Goal: Task Accomplishment & Management: Manage account settings

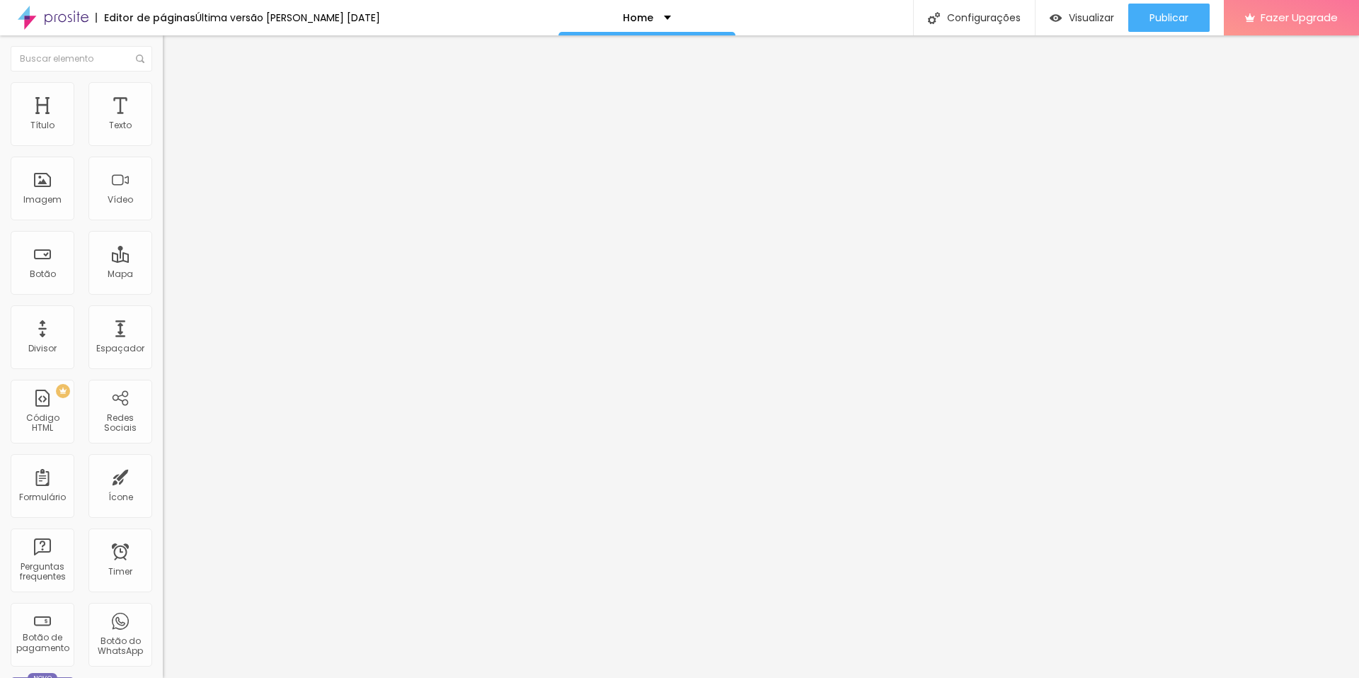
click at [163, 122] on img at bounding box center [167, 117] width 8 height 8
drag, startPoint x: 459, startPoint y: 284, endPoint x: 487, endPoint y: 302, distance: 33.4
drag, startPoint x: 460, startPoint y: 270, endPoint x: 475, endPoint y: 314, distance: 47.0
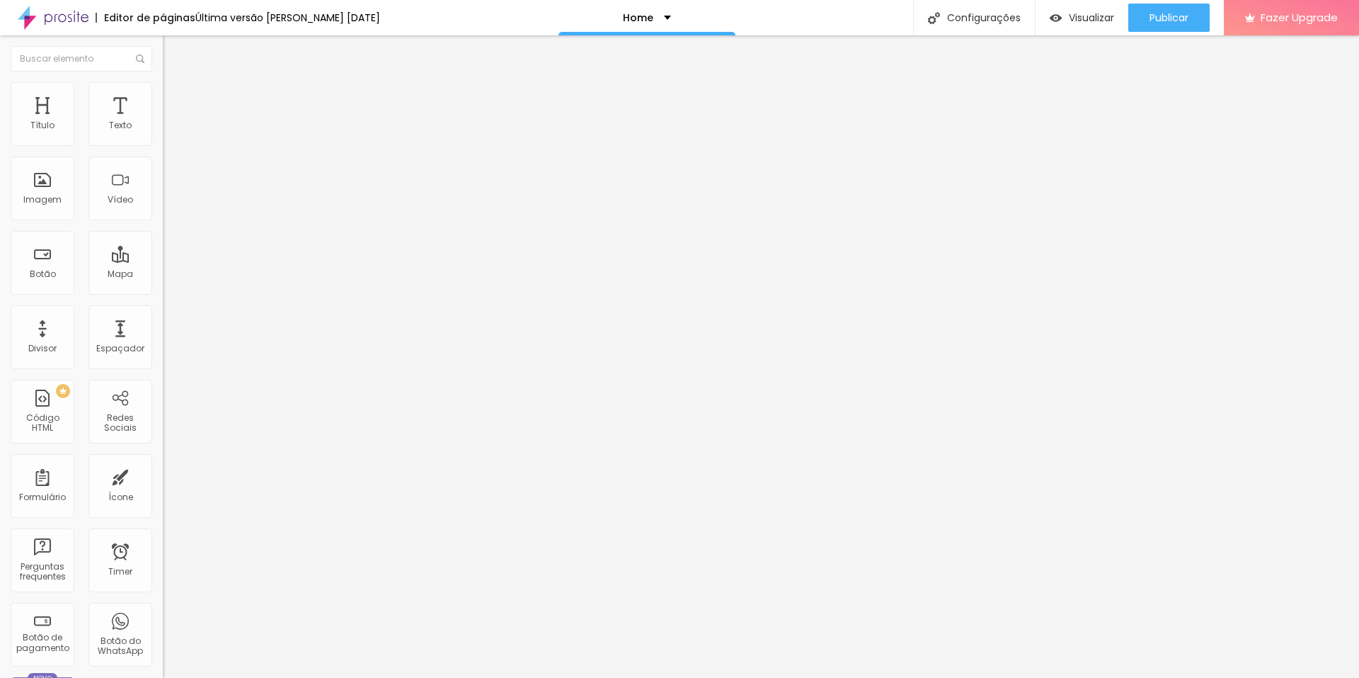
drag, startPoint x: 503, startPoint y: 322, endPoint x: 809, endPoint y: 322, distance: 306.6
drag, startPoint x: 516, startPoint y: 335, endPoint x: 823, endPoint y: 333, distance: 306.6
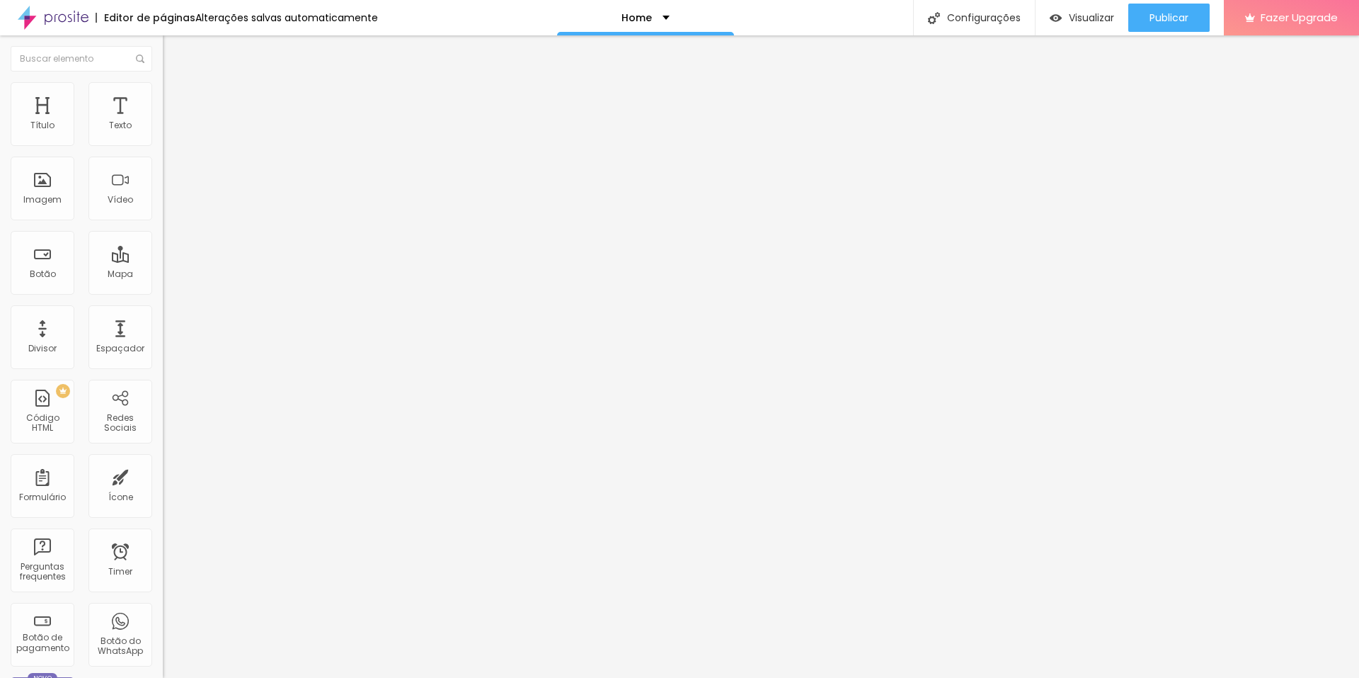
click at [1138, 28] on button "Publicar" at bounding box center [1169, 18] width 81 height 28
click at [163, 122] on img at bounding box center [167, 117] width 8 height 8
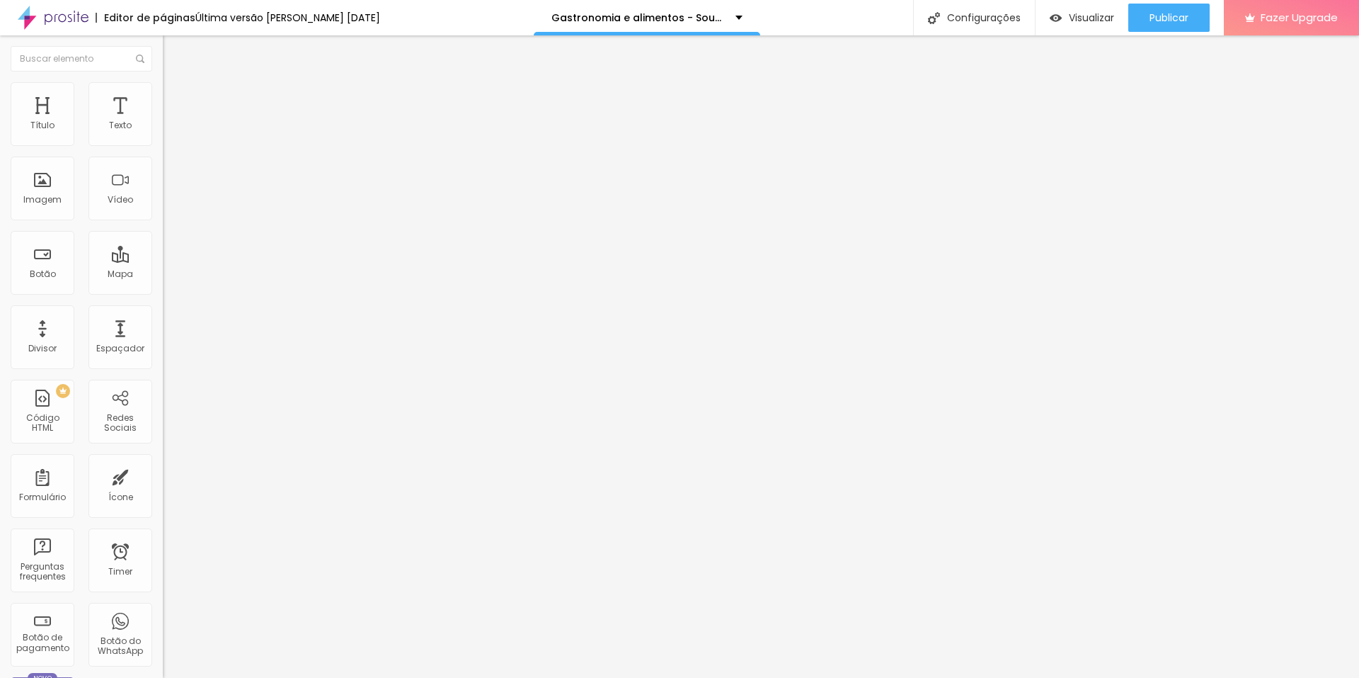
scroll to position [0, 69]
drag, startPoint x: 460, startPoint y: 360, endPoint x: 959, endPoint y: 358, distance: 499.1
drag, startPoint x: 877, startPoint y: 367, endPoint x: 571, endPoint y: 370, distance: 306.6
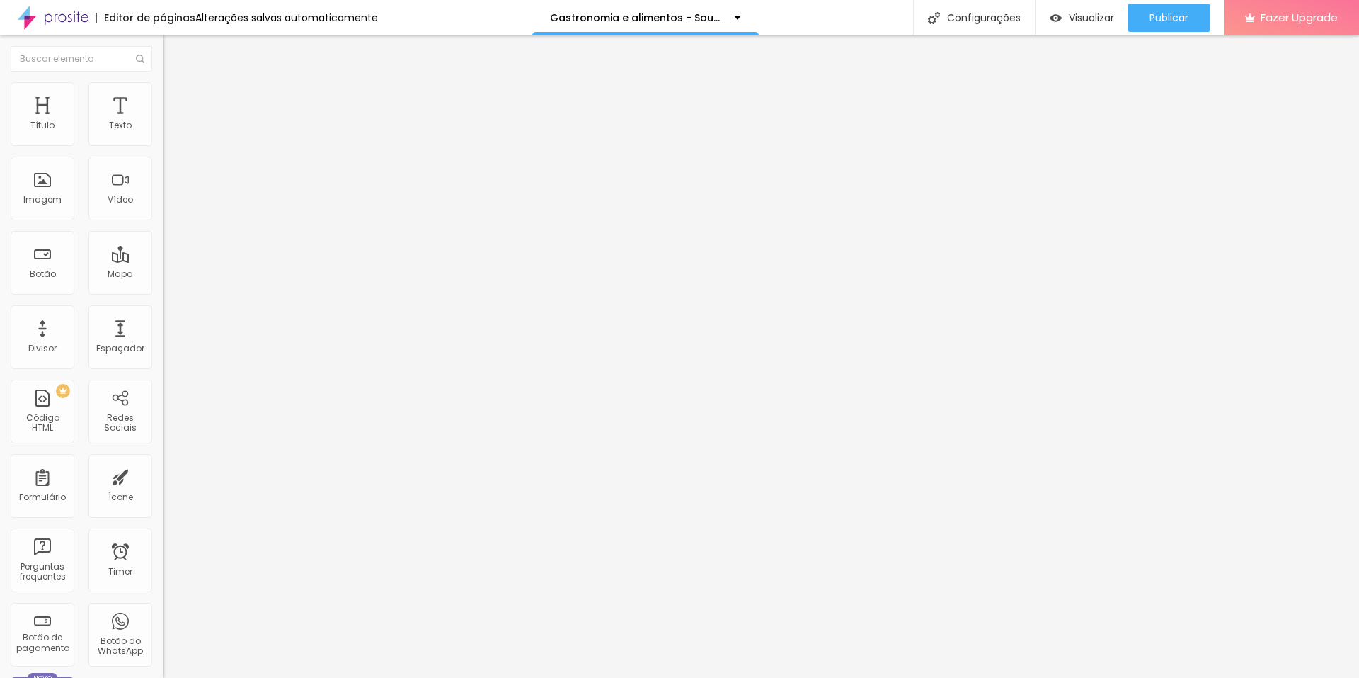
click at [163, 122] on img at bounding box center [167, 117] width 8 height 8
drag, startPoint x: 461, startPoint y: 433, endPoint x: 474, endPoint y: 473, distance: 42.5
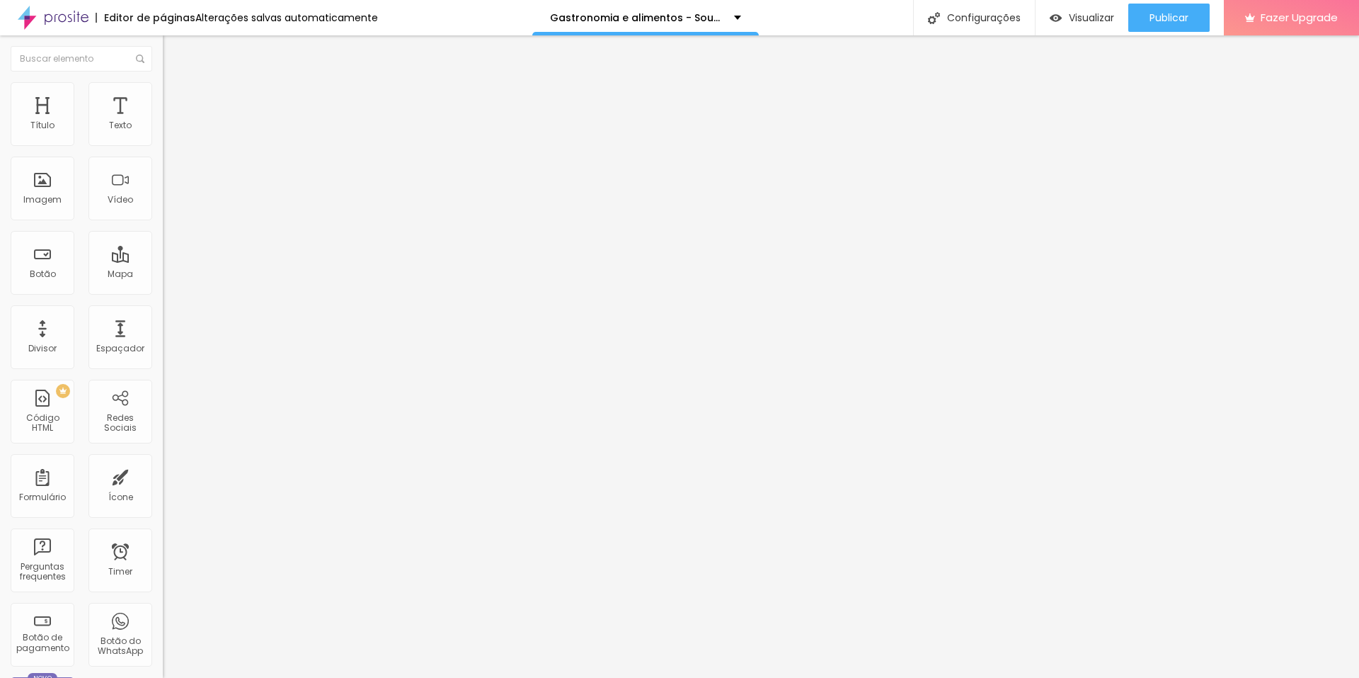
drag, startPoint x: 506, startPoint y: 394, endPoint x: 814, endPoint y: 392, distance: 308.0
drag, startPoint x: 517, startPoint y: 405, endPoint x: 833, endPoint y: 406, distance: 316.5
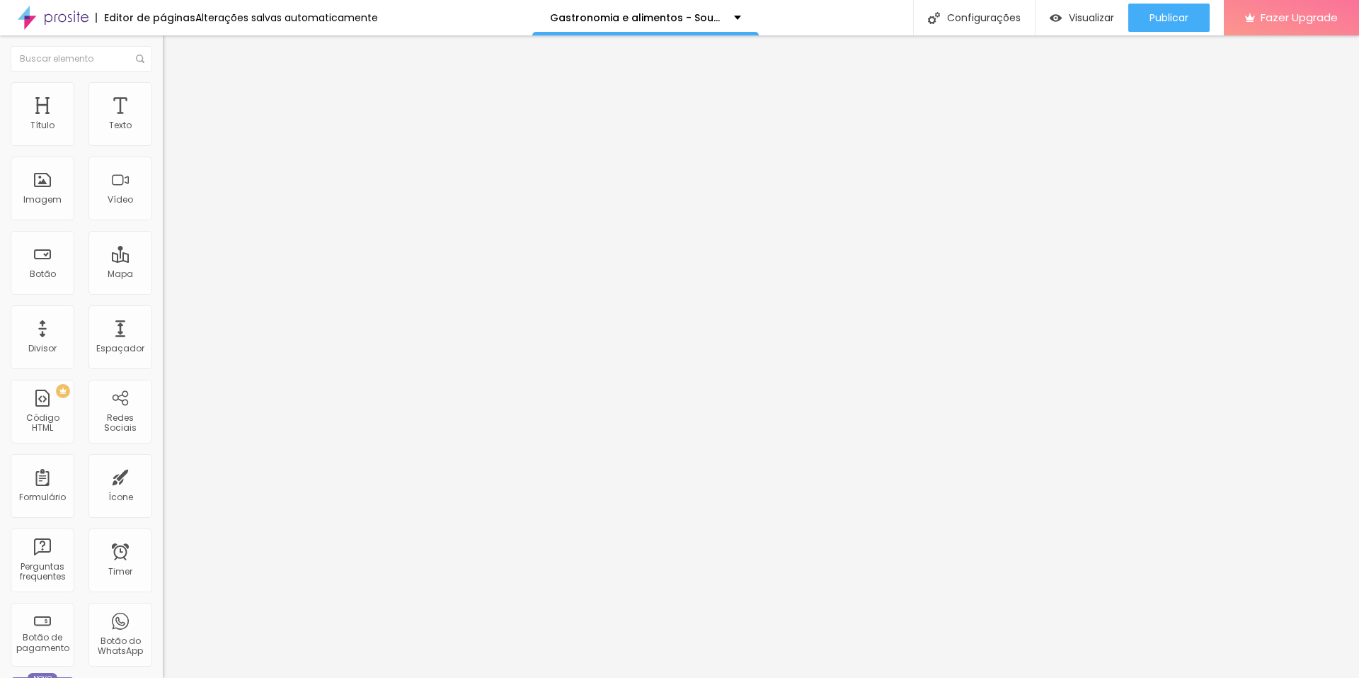
click at [1163, 13] on span "Publicar" at bounding box center [1169, 17] width 39 height 11
click at [163, 122] on span "Trocar imagem" at bounding box center [201, 116] width 77 height 12
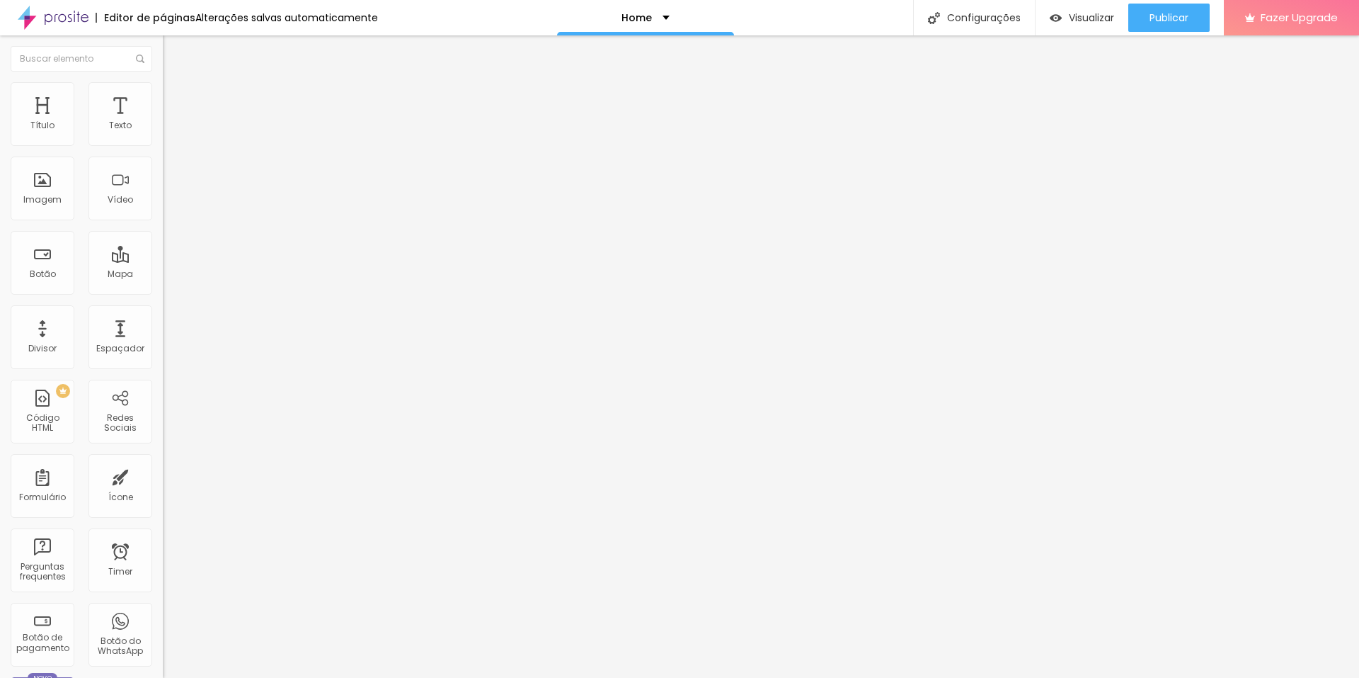
click at [163, 122] on span "Trocar imagem" at bounding box center [201, 116] width 77 height 12
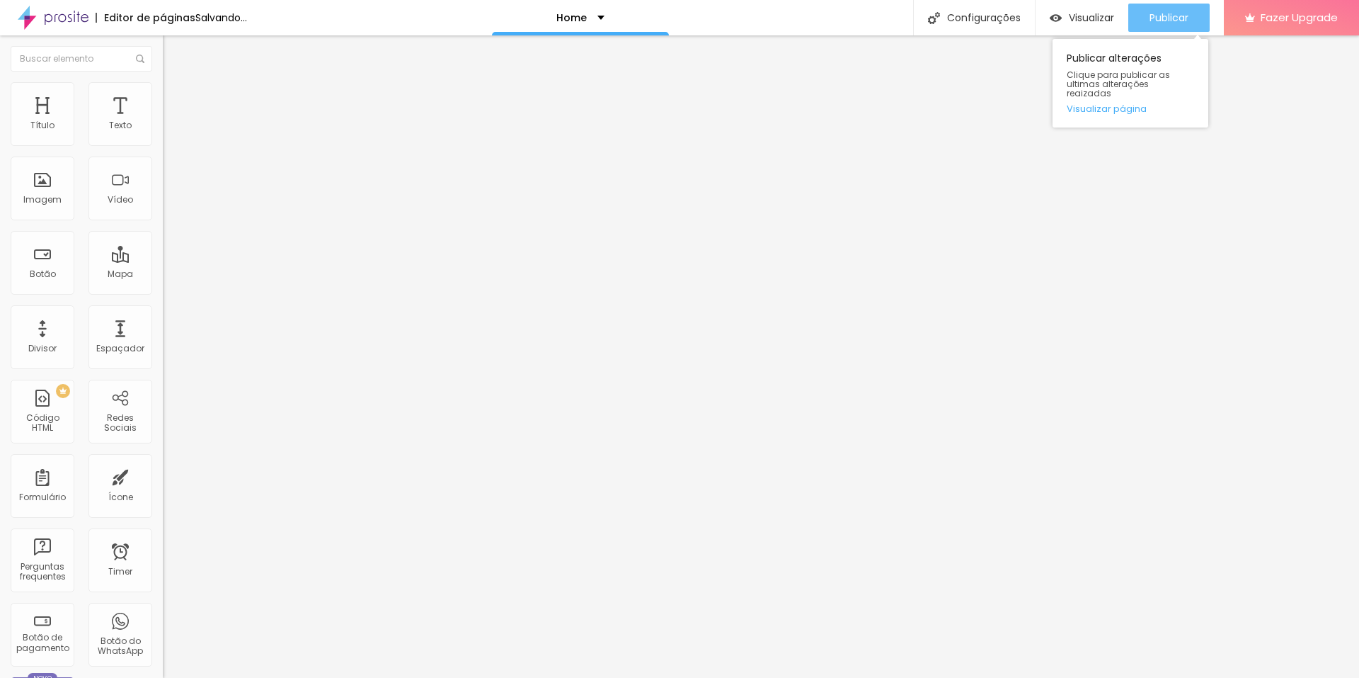
click at [1160, 21] on span "Publicar" at bounding box center [1169, 17] width 39 height 11
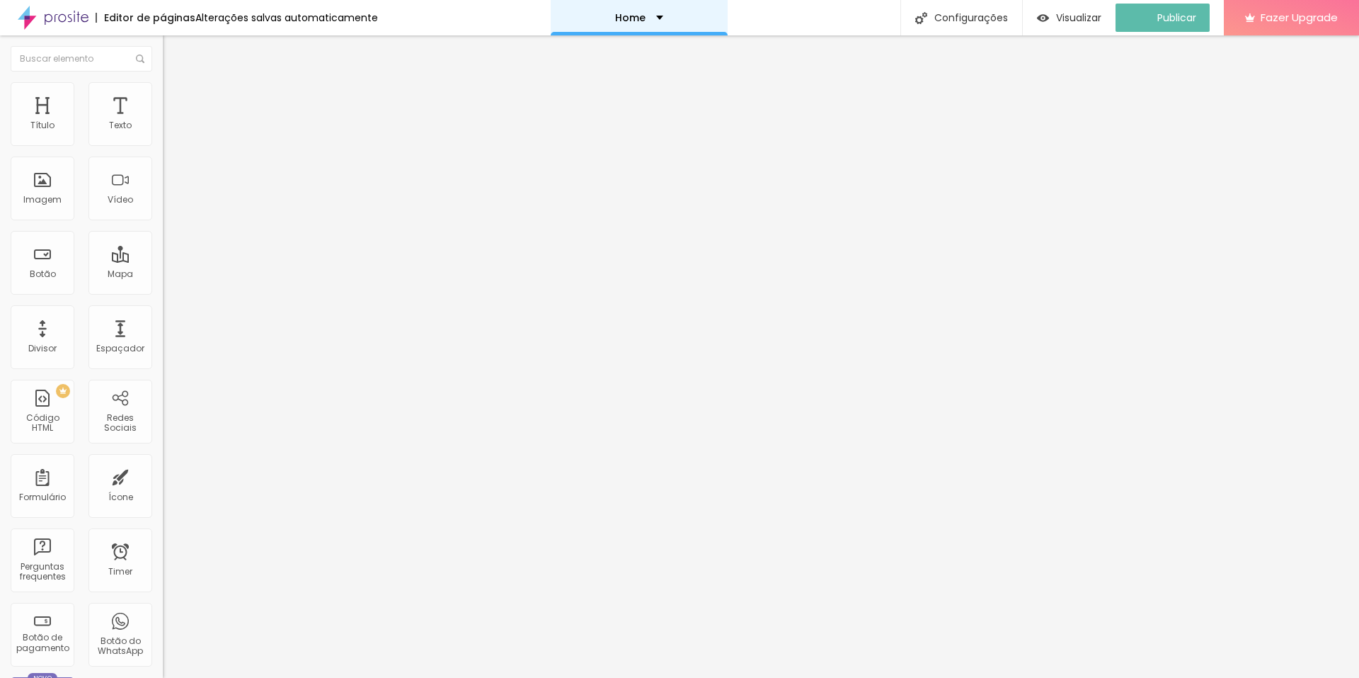
click at [679, 20] on div "Home" at bounding box center [639, 17] width 177 height 35
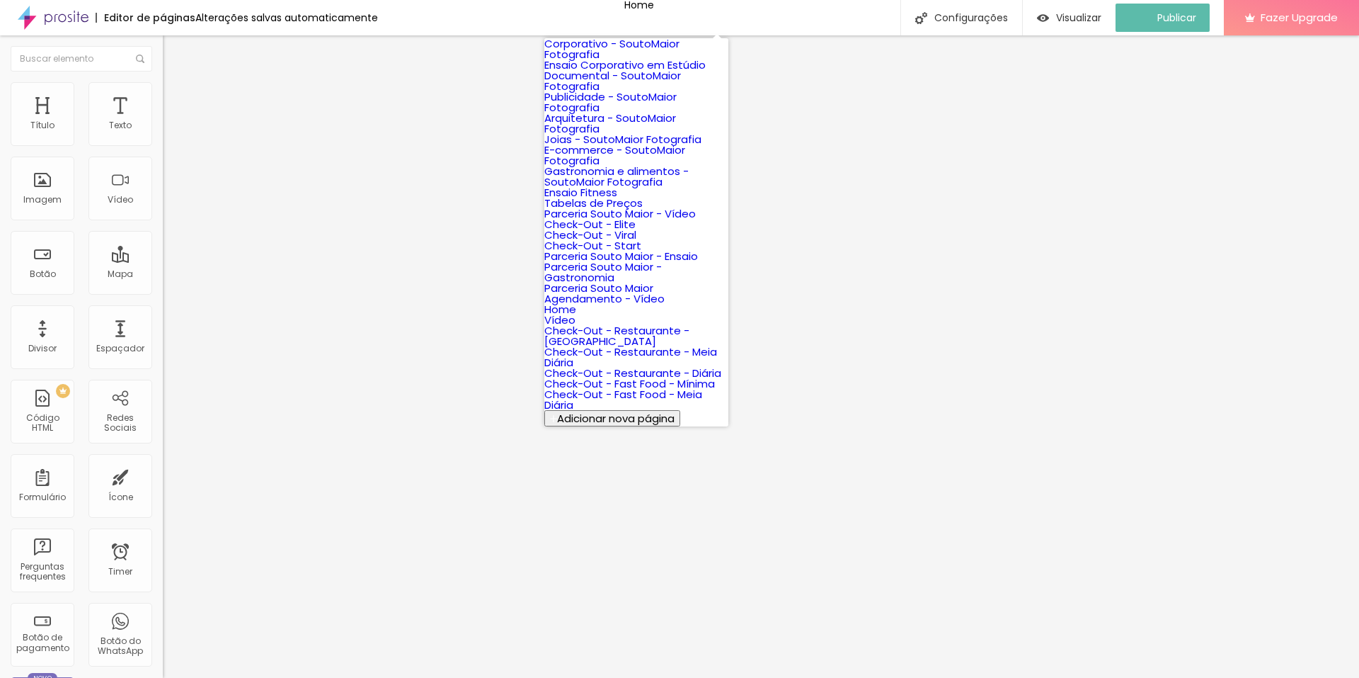
scroll to position [663, 0]
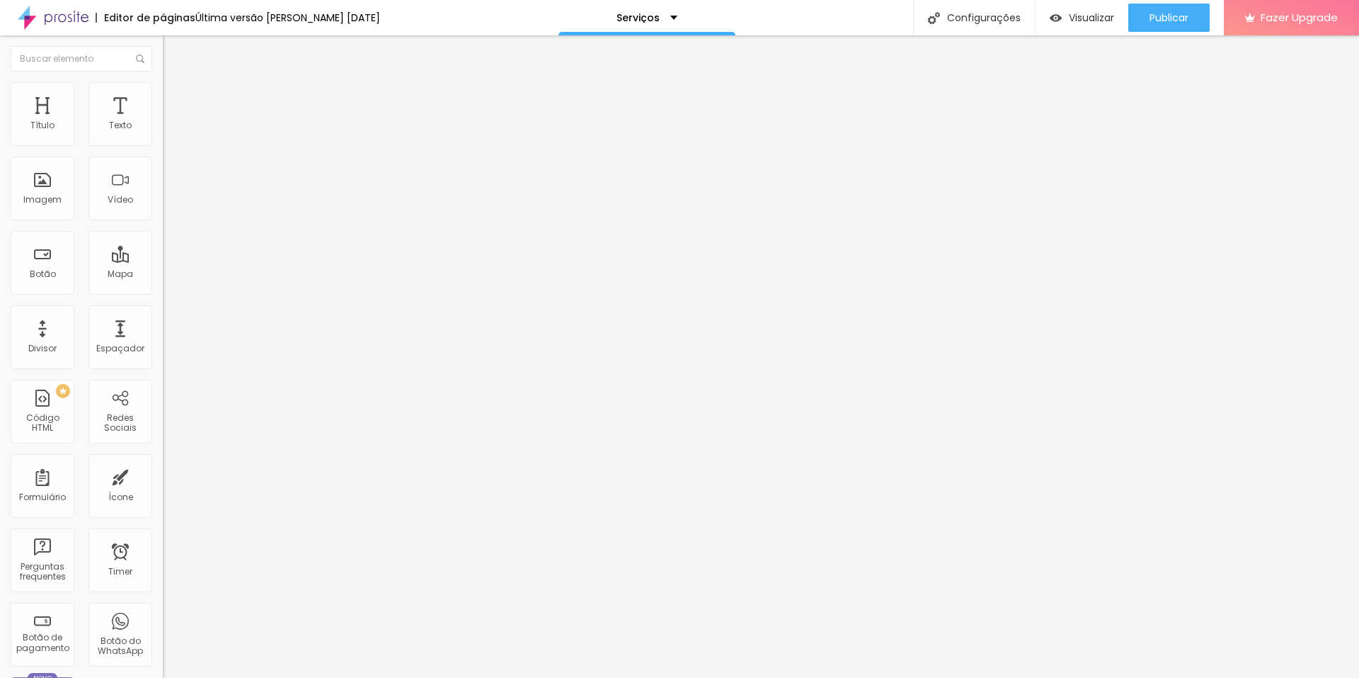
click at [163, 122] on span "Trocar imagem" at bounding box center [201, 116] width 77 height 12
click at [163, 120] on div "Trocar imagem" at bounding box center [244, 115] width 163 height 10
click at [163, 122] on span "Trocar imagem" at bounding box center [201, 116] width 77 height 12
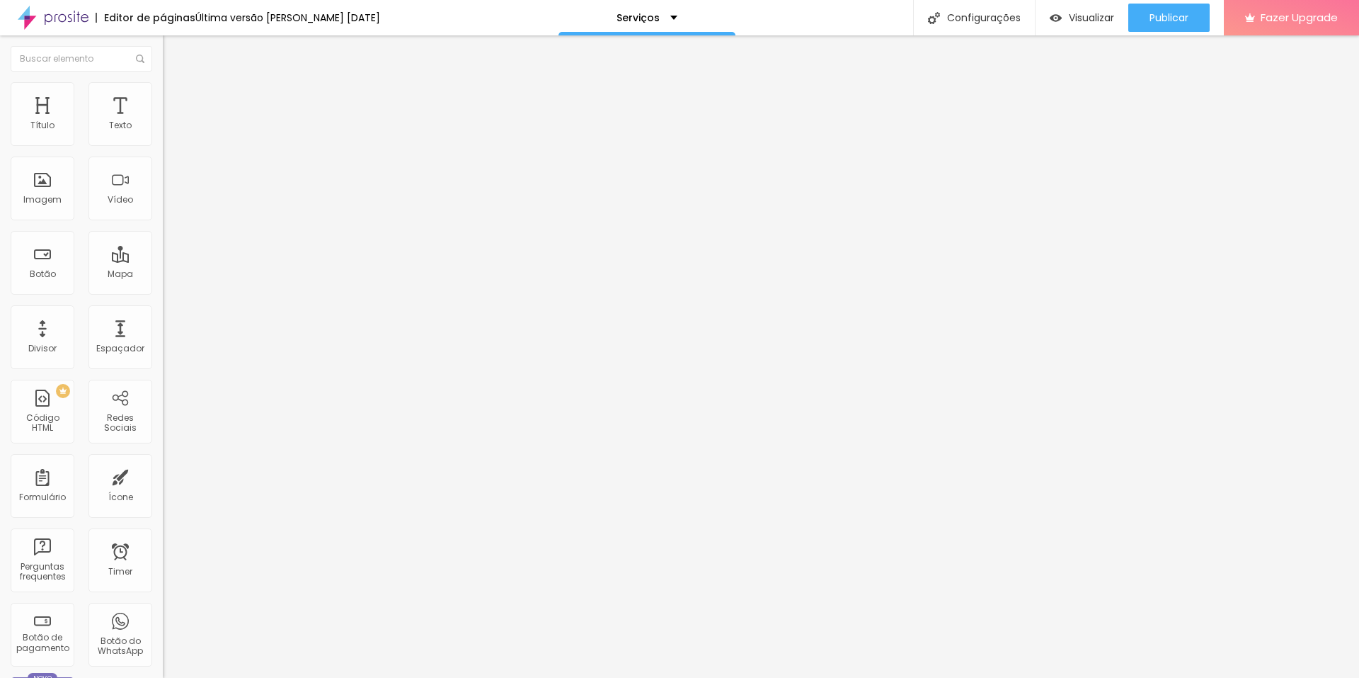
click at [1186, 21] on span "Publicar" at bounding box center [1169, 17] width 39 height 11
